Goal: Information Seeking & Learning: Find specific fact

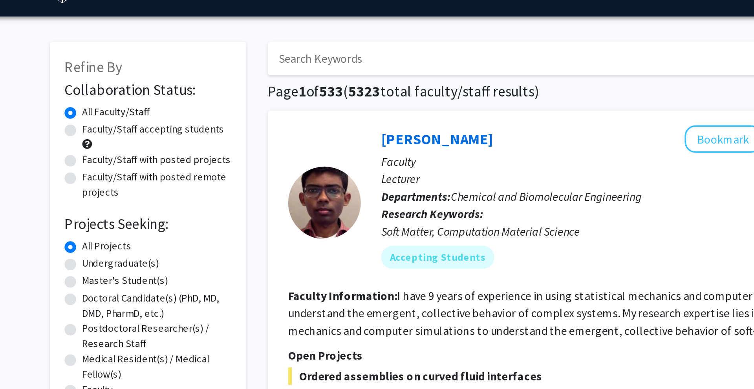
click at [297, 48] on input "Search Keywords" at bounding box center [419, 51] width 308 height 18
type input "j"
click at [574, 42] on button "Search" at bounding box center [590, 51] width 32 height 18
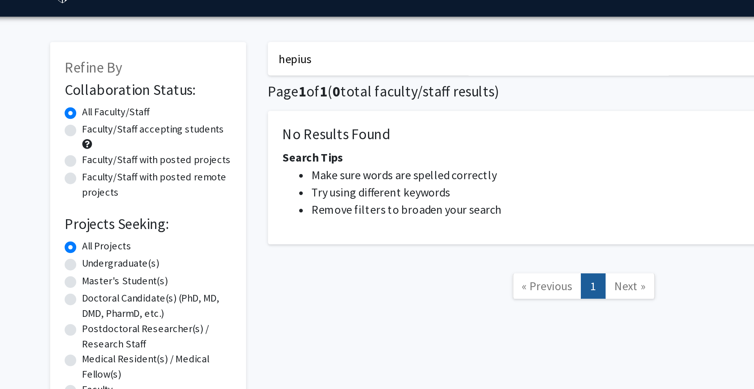
drag, startPoint x: 290, startPoint y: 58, endPoint x: 243, endPoint y: 58, distance: 46.3
click at [243, 58] on div "Refine By Collaboration Status: Collaboration Status All Faculty/Staff Collabor…" at bounding box center [376, 152] width 471 height 236
drag, startPoint x: 295, startPoint y: 49, endPoint x: 252, endPoint y: 48, distance: 43.6
click at [252, 48] on div "Refine By Collaboration Status: Collaboration Status All Faculty/Staff Collabor…" at bounding box center [376, 152] width 471 height 236
click at [574, 42] on button "Search" at bounding box center [590, 51] width 32 height 18
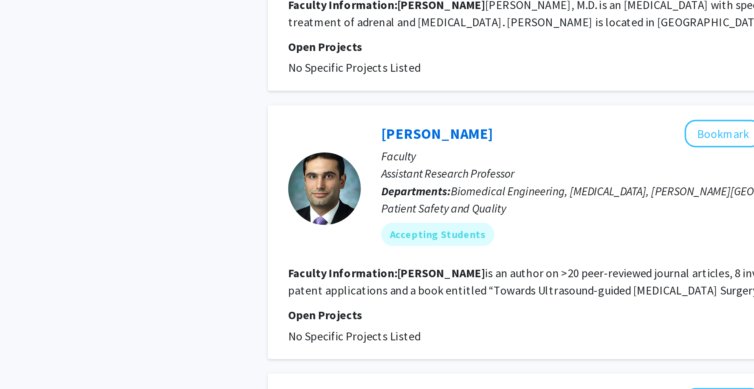
scroll to position [227, 0]
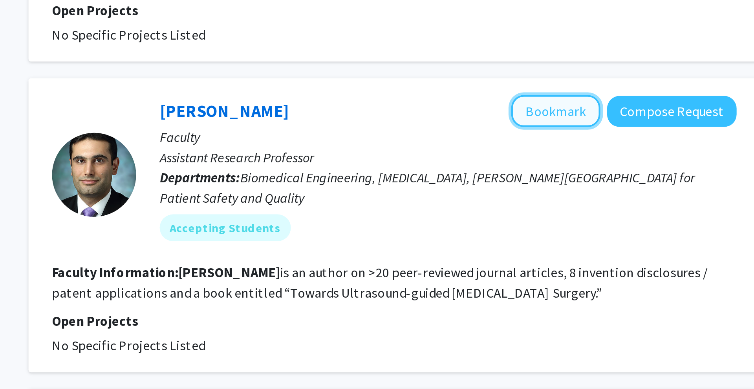
click at [508, 196] on button "Bookmark" at bounding box center [511, 197] width 42 height 15
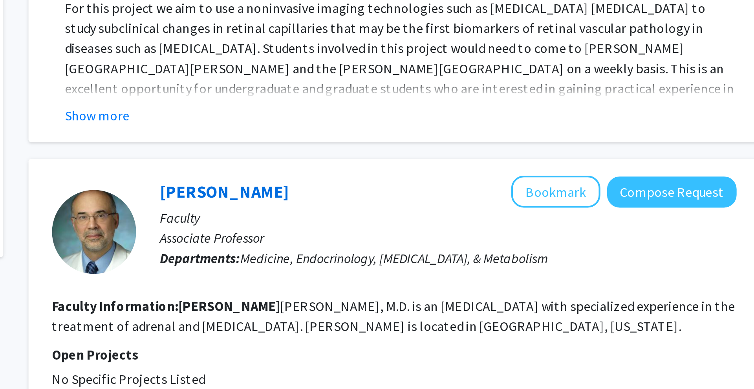
scroll to position [0, 0]
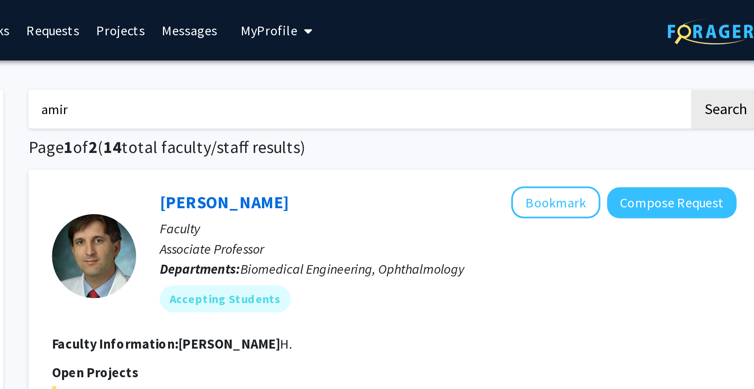
drag, startPoint x: 325, startPoint y: 55, endPoint x: 258, endPoint y: 55, distance: 67.1
type input "a"
click at [574, 42] on button "Search" at bounding box center [590, 51] width 32 height 18
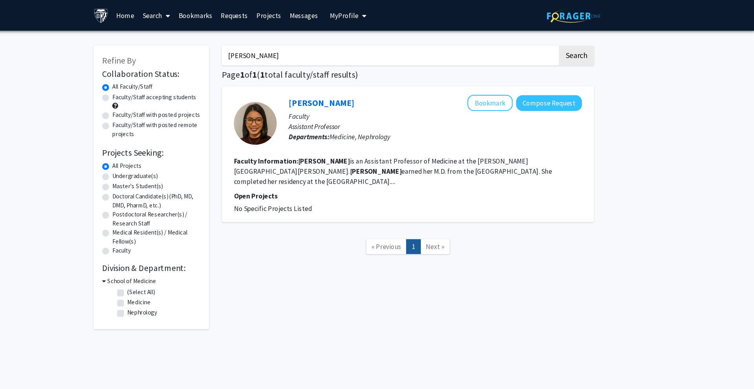
drag, startPoint x: 339, startPoint y: 49, endPoint x: 238, endPoint y: 47, distance: 101.3
click at [238, 47] on div "Refine By Collaboration Status: Collaboration Status All Faculty/Staff Collabor…" at bounding box center [376, 168] width 471 height 269
click at [574, 42] on button "Search" at bounding box center [590, 51] width 32 height 18
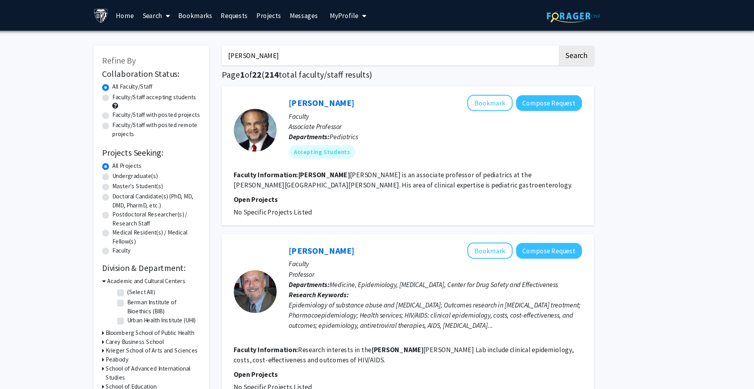
drag, startPoint x: 316, startPoint y: 54, endPoint x: 237, endPoint y: 54, distance: 79.7
type input "bell"
click at [574, 42] on button "Search" at bounding box center [590, 51] width 32 height 18
